Goal: Task Accomplishment & Management: Use online tool/utility

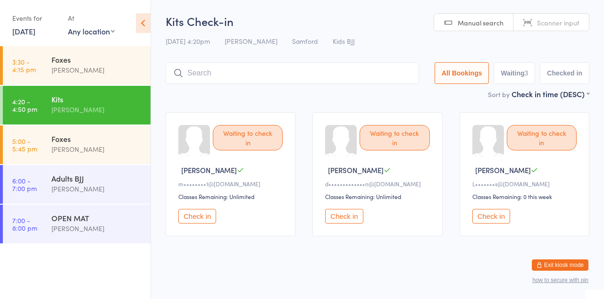
click at [216, 224] on button "Check in" at bounding box center [197, 216] width 38 height 15
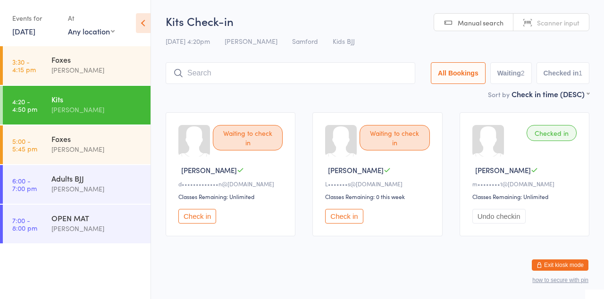
click at [274, 79] on input "search" at bounding box center [291, 73] width 250 height 22
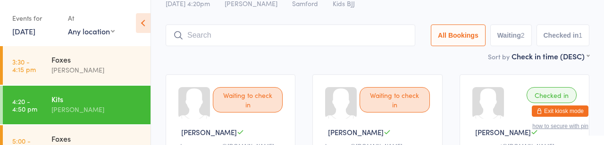
scroll to position [69, 0]
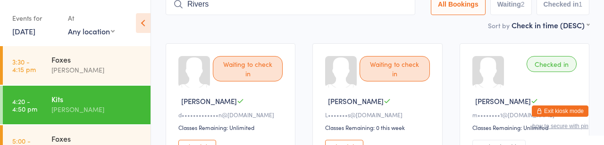
click at [188, 11] on input "Rivers" at bounding box center [291, 4] width 250 height 22
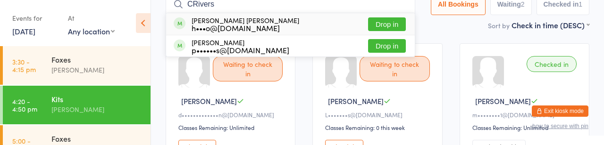
type input "CRivers"
click at [368, 29] on button "Drop in" at bounding box center [387, 24] width 38 height 14
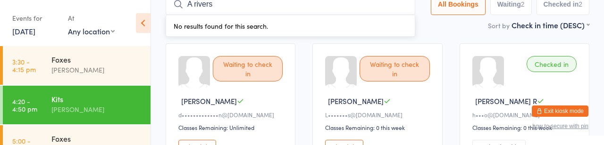
click at [195, 11] on input "A rivers" at bounding box center [291, 4] width 250 height 22
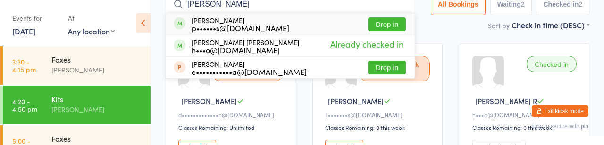
type input "[PERSON_NAME]"
click at [375, 31] on button "Drop in" at bounding box center [387, 24] width 38 height 14
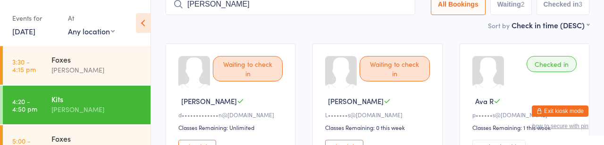
type input "[PERSON_NAME]"
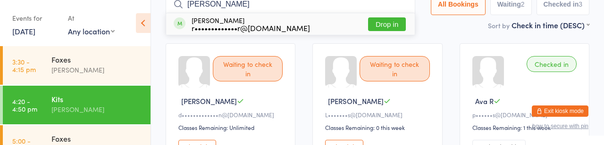
click at [368, 28] on button "Drop in" at bounding box center [387, 24] width 38 height 14
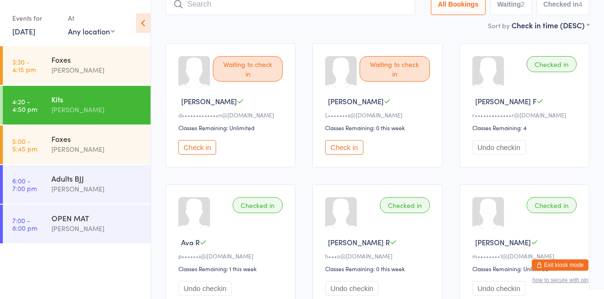
click at [280, 7] on input "search" at bounding box center [291, 4] width 250 height 22
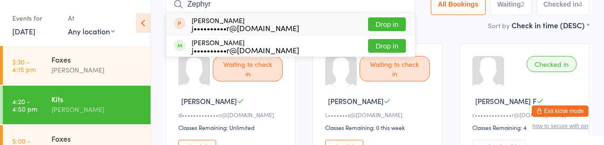
type input "Zephyr"
click at [368, 53] on button "Drop in" at bounding box center [387, 46] width 38 height 14
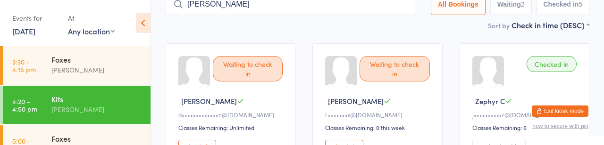
type input "[PERSON_NAME]"
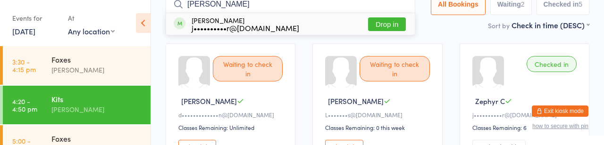
click at [368, 26] on button "Drop in" at bounding box center [387, 24] width 38 height 14
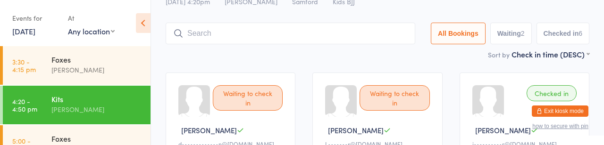
scroll to position [0, 0]
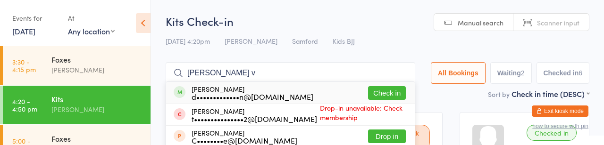
type input "[PERSON_NAME] v"
click at [222, 99] on div "d•••••••••••••n@[DOMAIN_NAME]" at bounding box center [253, 97] width 122 height 8
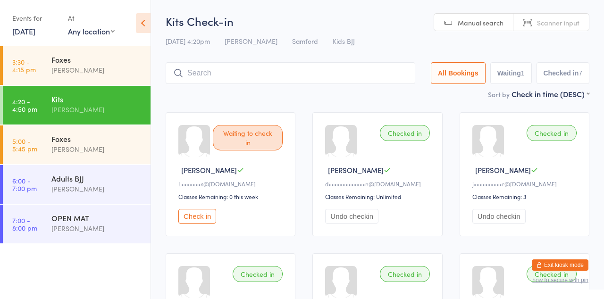
click at [71, 76] on div "[PERSON_NAME]" at bounding box center [96, 70] width 91 height 11
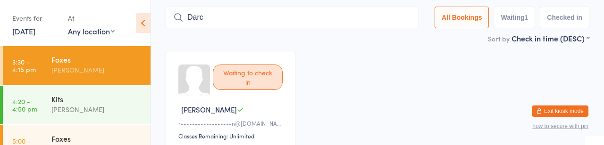
scroll to position [67, 0]
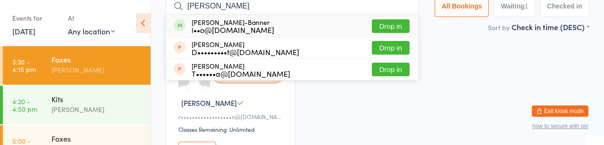
type input "[PERSON_NAME]"
click at [372, 33] on button "Drop in" at bounding box center [391, 26] width 38 height 14
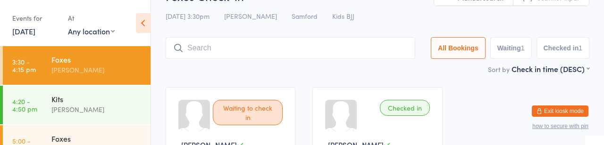
scroll to position [37, 0]
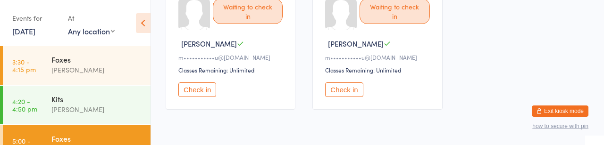
scroll to position [140, 0]
